Goal: Subscribe to service/newsletter

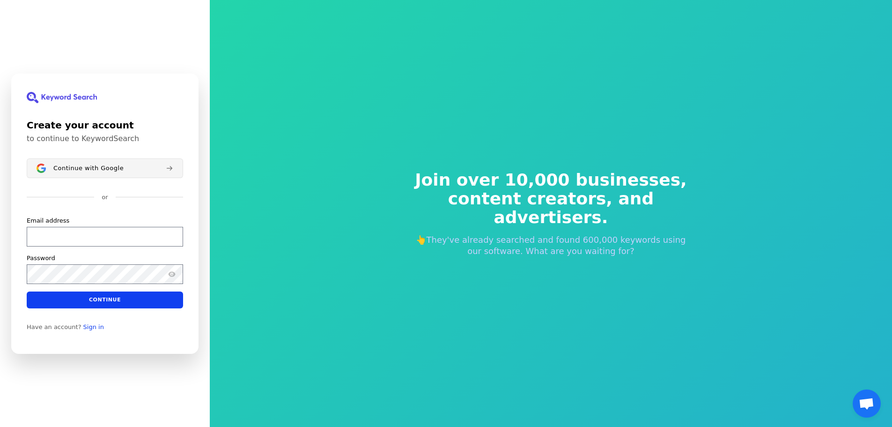
scroll to position [11, 0]
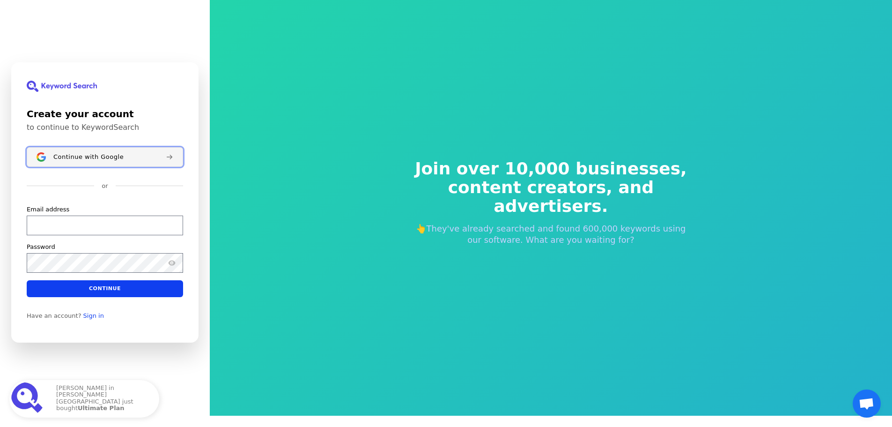
click at [123, 157] on div "Continue with Google" at bounding box center [105, 156] width 105 height 7
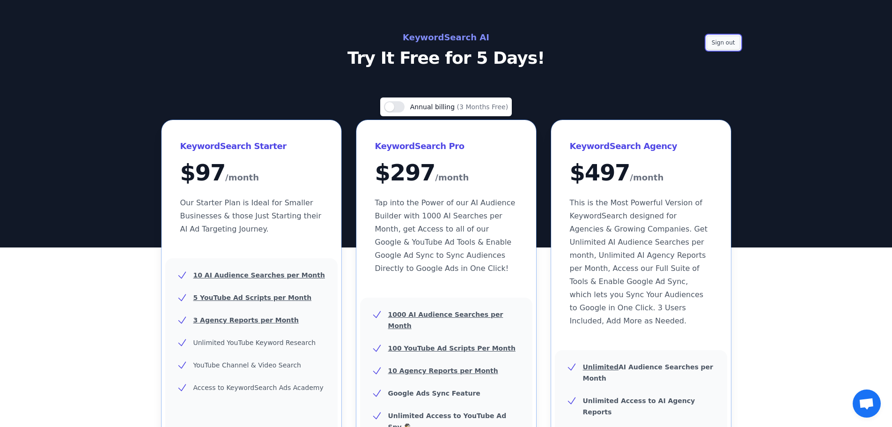
click at [721, 44] on button "Sign out" at bounding box center [723, 43] width 34 height 14
